Goal: Find specific page/section: Find specific page/section

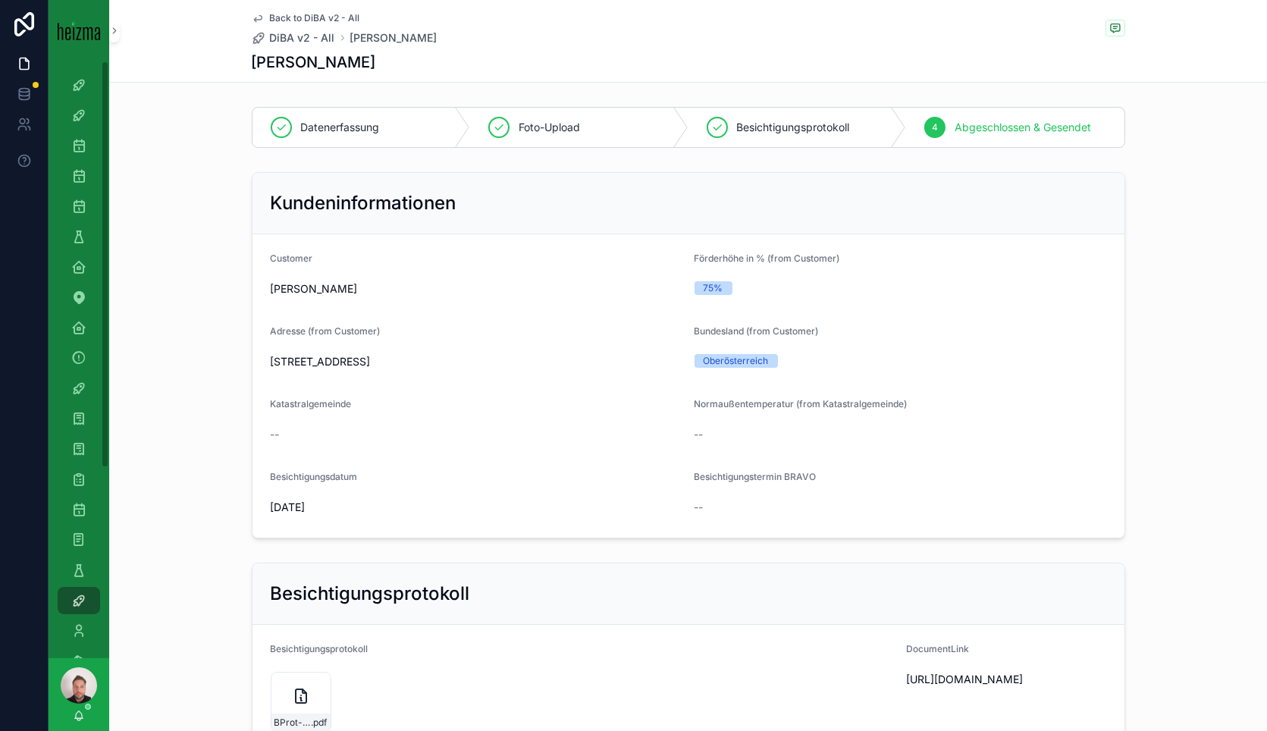
click at [163, 506] on div "Besichtigungsprotokoll Besichtigungsprotokoll BProt-2025-07-11--1539 .pdf Docum…" at bounding box center [688, 658] width 1158 height 205
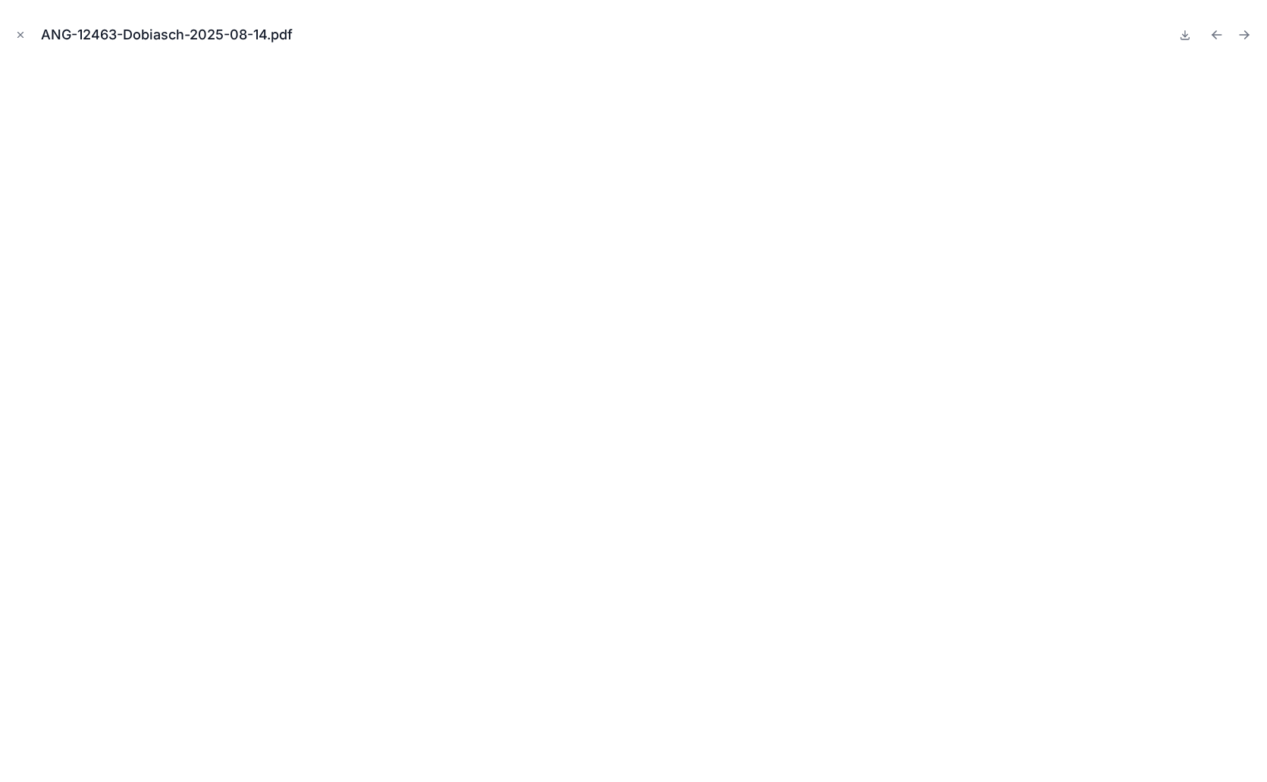
scroll to position [1853, 0]
click at [24, 33] on icon "Close modal" at bounding box center [20, 35] width 11 height 11
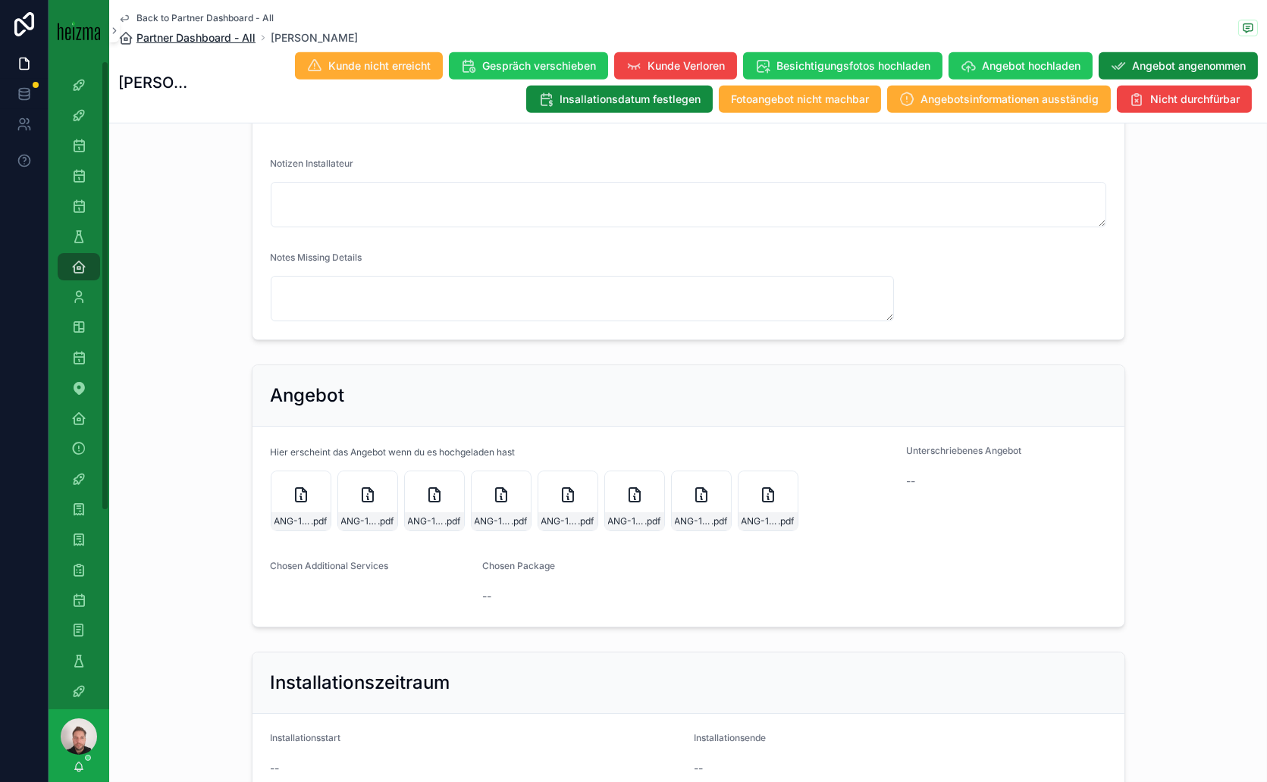
click at [195, 34] on span "Partner Dashboard - All" at bounding box center [195, 37] width 119 height 15
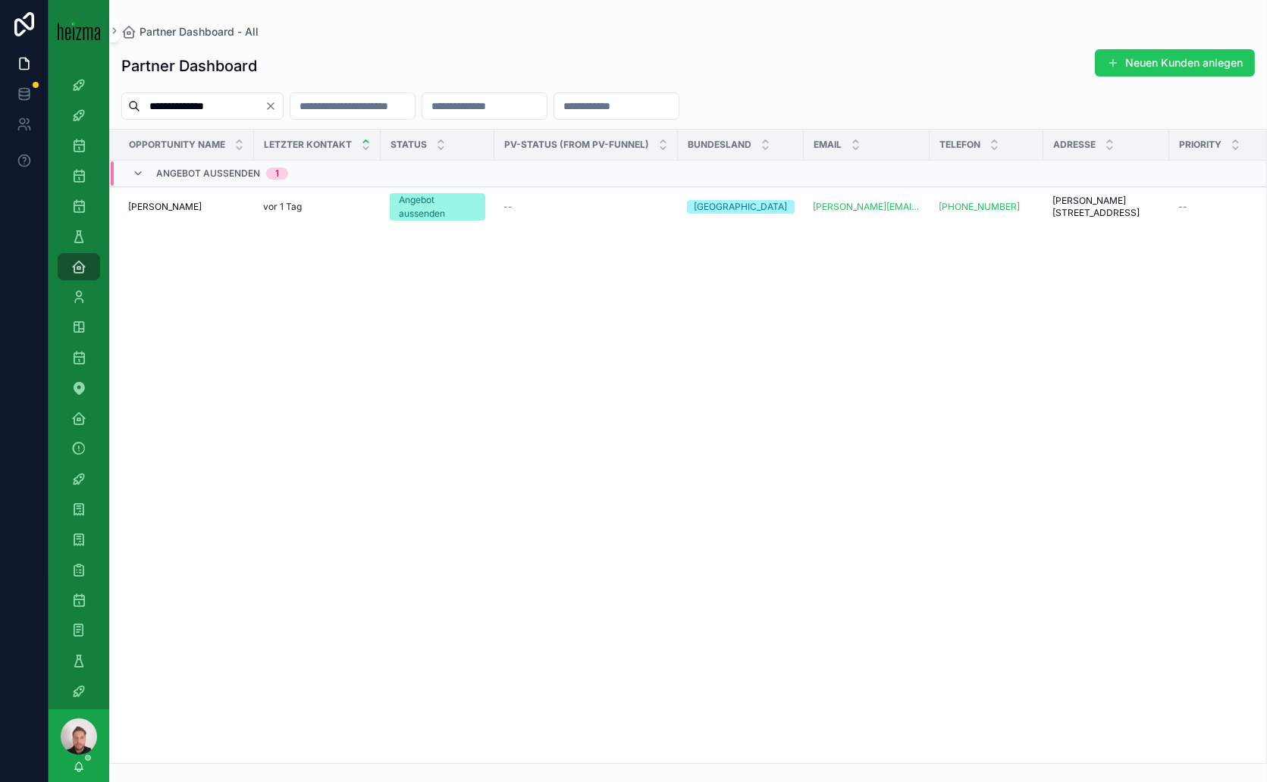
drag, startPoint x: 242, startPoint y: 104, endPoint x: 145, endPoint y: 105, distance: 97.1
click at [145, 105] on input "**********" at bounding box center [202, 106] width 124 height 21
type input "*******"
click at [180, 205] on span "Klemens Debevec" at bounding box center [165, 207] width 74 height 12
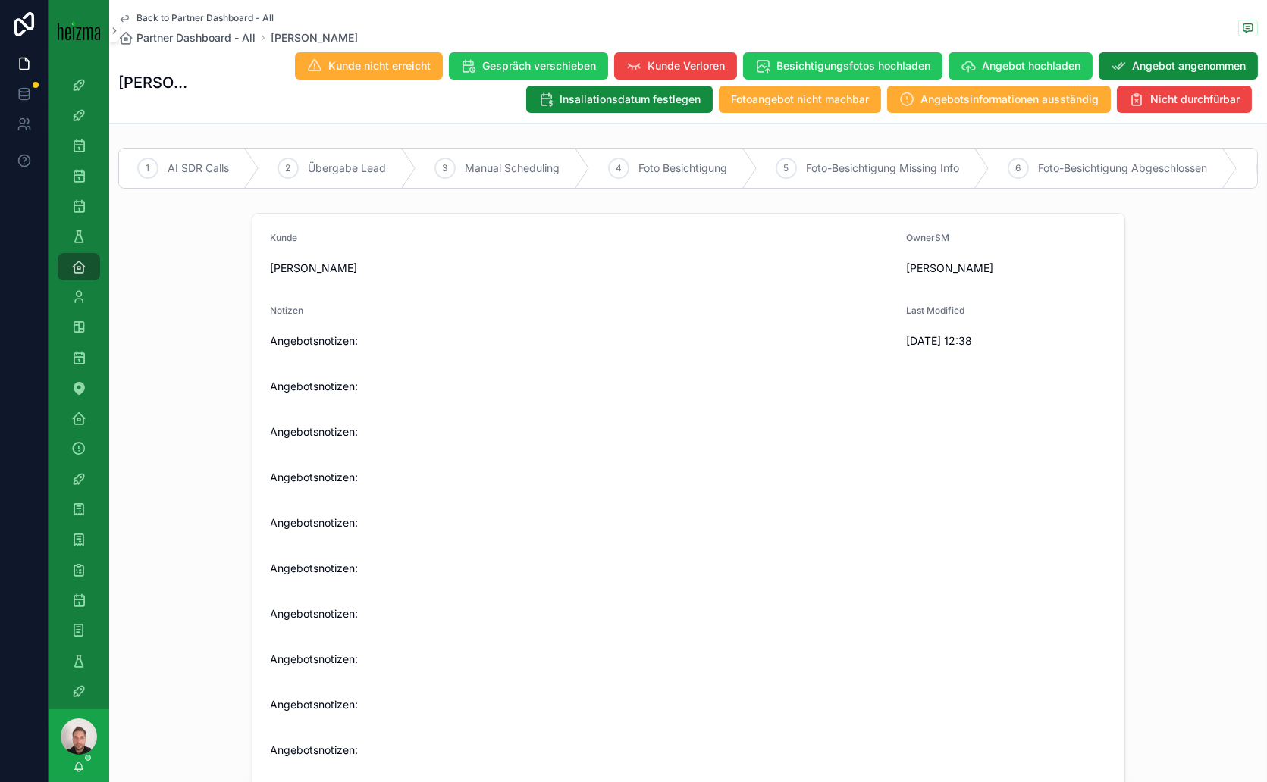
drag, startPoint x: 353, startPoint y: 279, endPoint x: 262, endPoint y: 283, distance: 91.1
click at [262, 283] on form "Kunde Klemens Debevec OwnerSM Claudio Di Bernardo Notizen Angebotsnotizen: Ange…" at bounding box center [688, 732] width 872 height 1037
copy span "Klemens Debevec"
